Goal: Information Seeking & Learning: Find specific fact

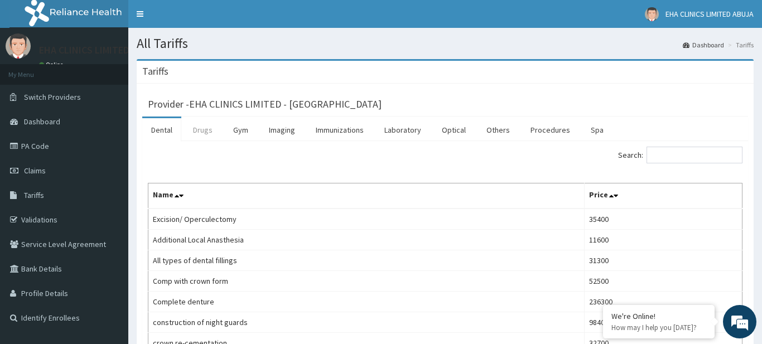
click at [201, 128] on link "Drugs" at bounding box center [202, 129] width 37 height 23
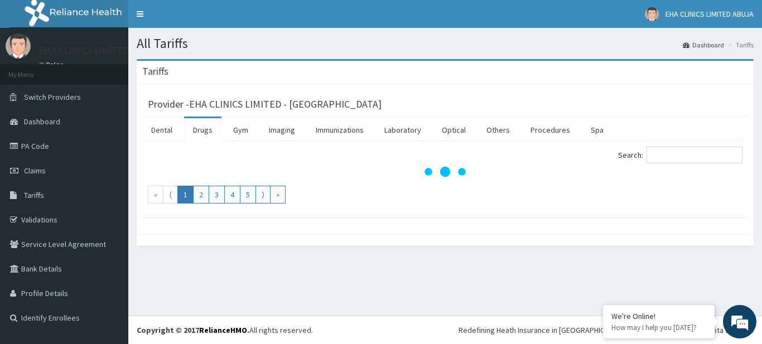
click at [664, 165] on div "Search:" at bounding box center [598, 157] width 289 height 20
click at [661, 158] on input "Search:" at bounding box center [695, 155] width 96 height 17
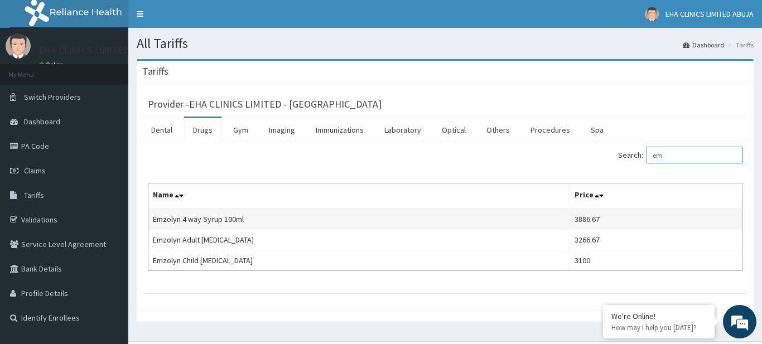
type input "e"
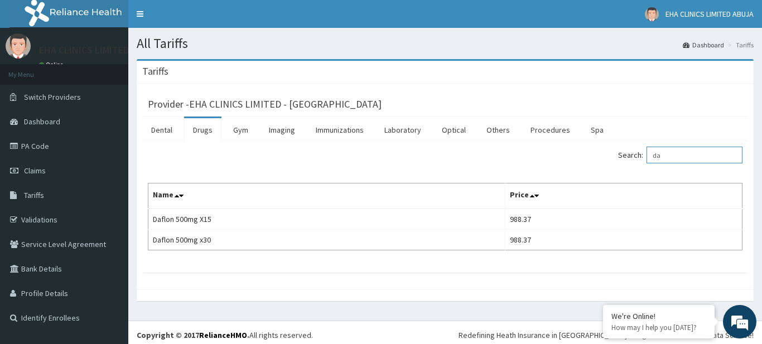
type input "d"
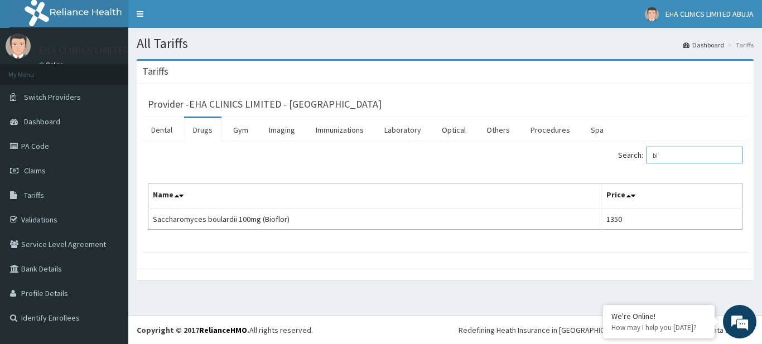
type input "b"
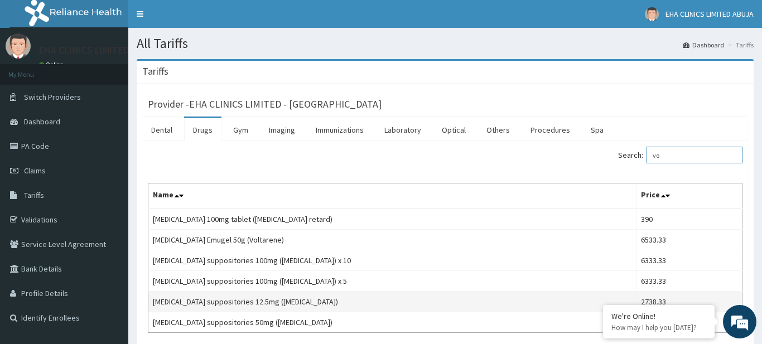
type input "v"
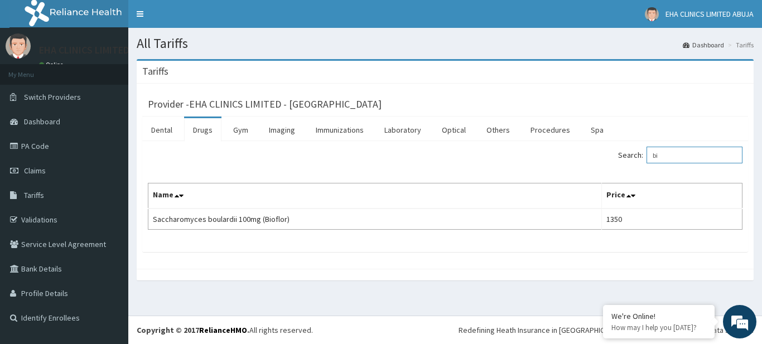
type input "b"
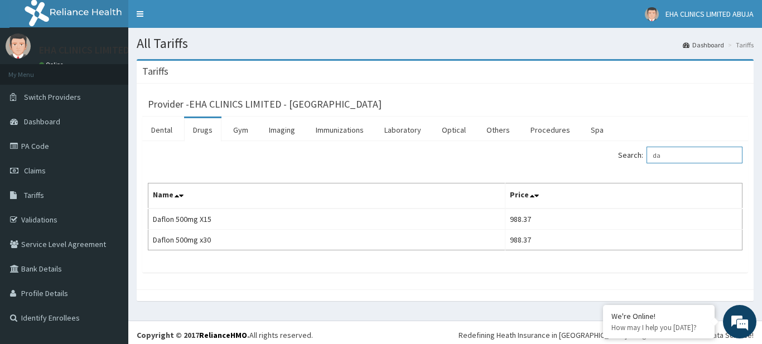
type input "d"
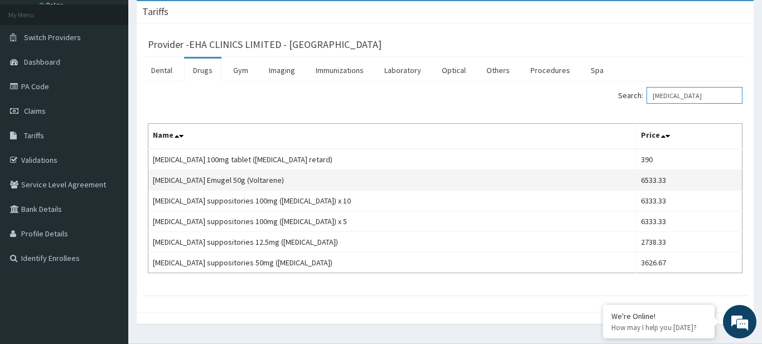
scroll to position [60, 0]
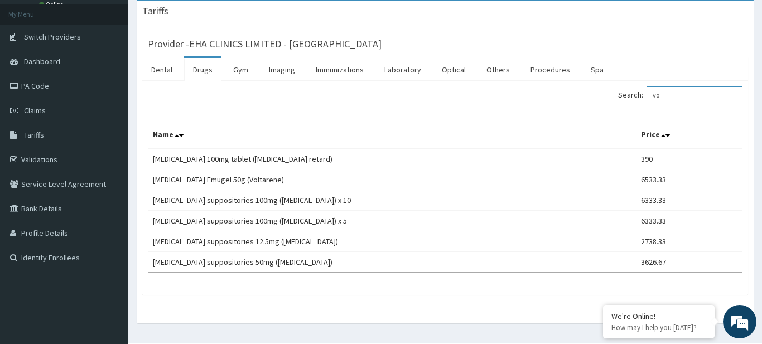
type input "v"
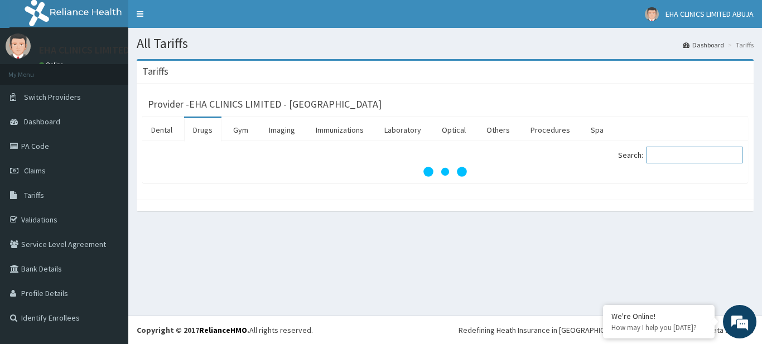
scroll to position [0, 0]
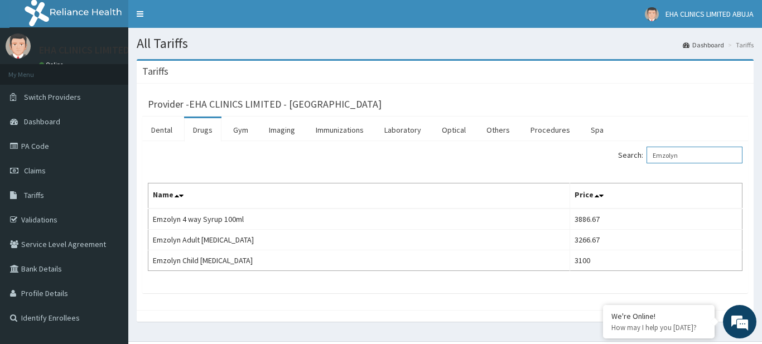
type input "Emzolyn"
